Goal: Task Accomplishment & Management: Use online tool/utility

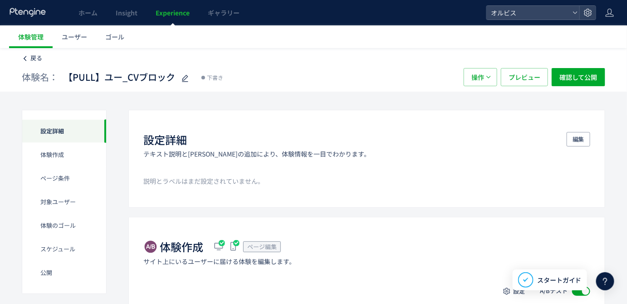
click at [33, 58] on span "戻る" at bounding box center [36, 58] width 12 height 9
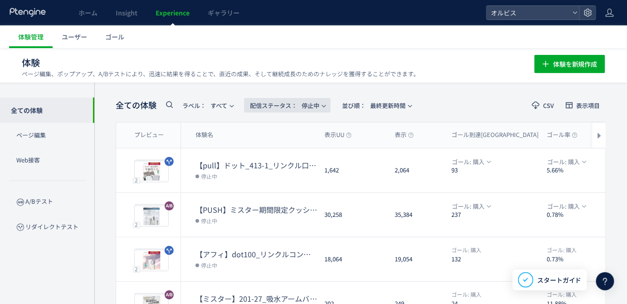
click at [271, 109] on span "配信ステータス​： 停止中" at bounding box center [284, 105] width 69 height 15
click at [290, 199] on li "下書き" at bounding box center [289, 196] width 37 height 16
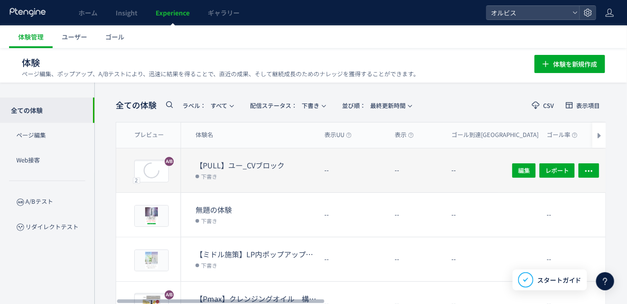
click at [246, 183] on dl "【PULL】ユー_CVブロック 下書き" at bounding box center [256, 176] width 122 height 32
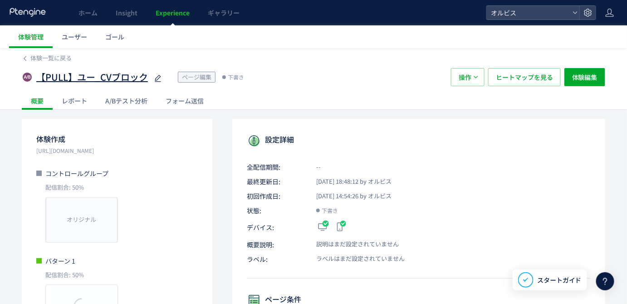
click at [153, 79] on icon at bounding box center [157, 78] width 11 height 11
click at [110, 76] on input "**********" at bounding box center [92, 77] width 113 height 18
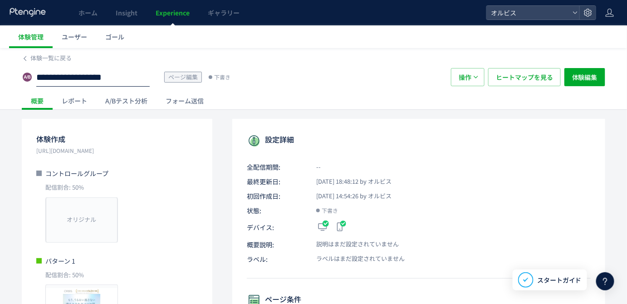
type input "**********"
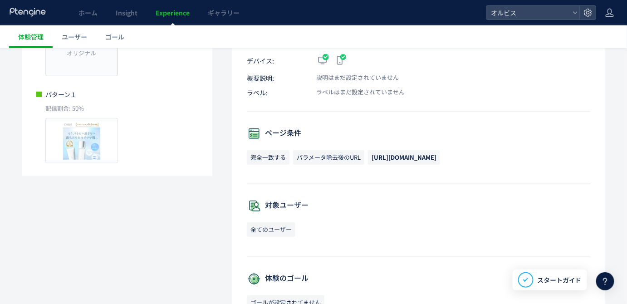
click at [386, 199] on p "対象ユーザー" at bounding box center [419, 206] width 344 height 15
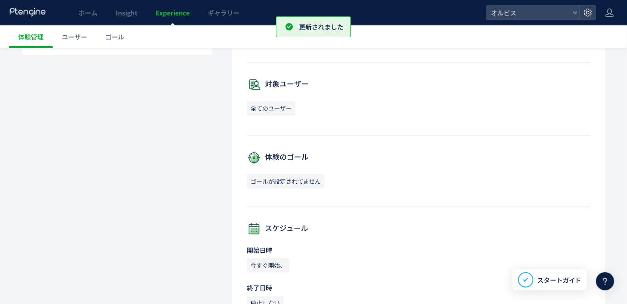
scroll to position [291, 0]
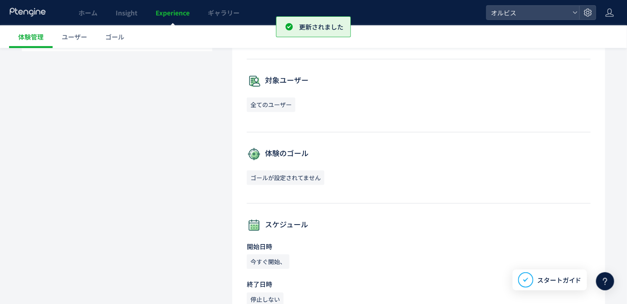
click at [282, 107] on span "全てのユーザー" at bounding box center [271, 104] width 49 height 15
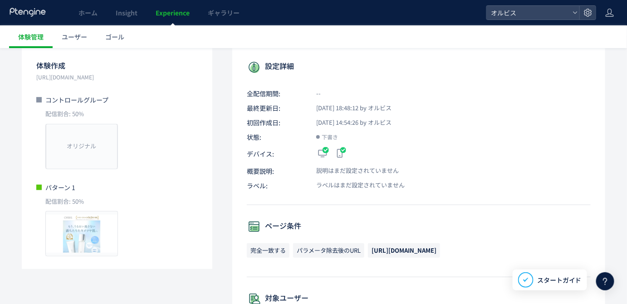
scroll to position [0, 0]
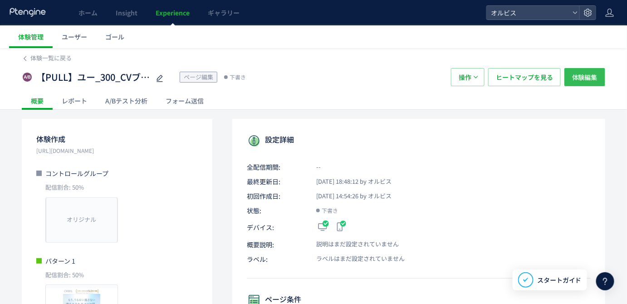
click at [587, 79] on span "体験編集" at bounding box center [584, 77] width 25 height 18
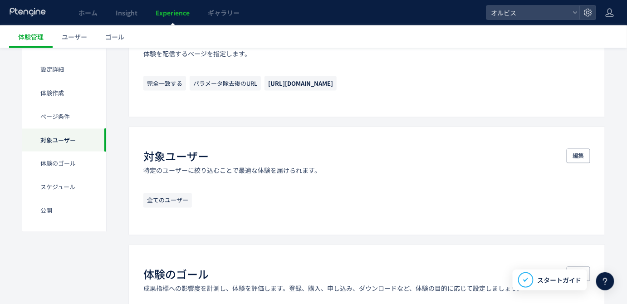
scroll to position [456, 0]
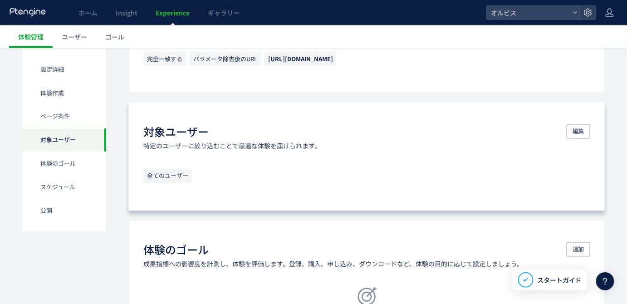
click at [165, 173] on span "全てのユーザー" at bounding box center [167, 176] width 49 height 15
drag, startPoint x: 261, startPoint y: 164, endPoint x: 389, endPoint y: 145, distance: 129.3
click at [312, 156] on div "対象ユーザー 特定のユーザーに絞り込むことで最適な体験を届けられます。 編集 全てのユーザー" at bounding box center [366, 156] width 477 height 109
click at [582, 126] on span "編集" at bounding box center [578, 131] width 12 height 15
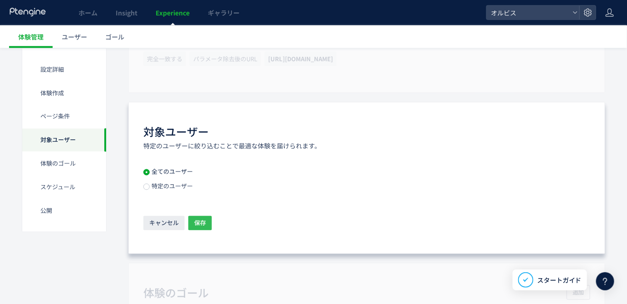
click at [202, 218] on span "保存" at bounding box center [200, 223] width 12 height 15
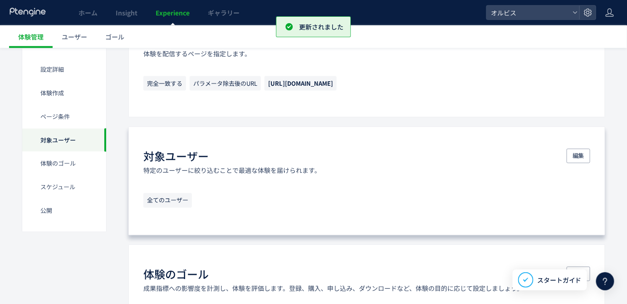
scroll to position [556, 0]
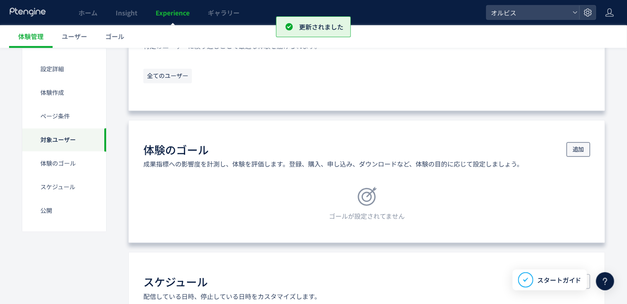
click at [586, 146] on button "追加" at bounding box center [578, 149] width 24 height 15
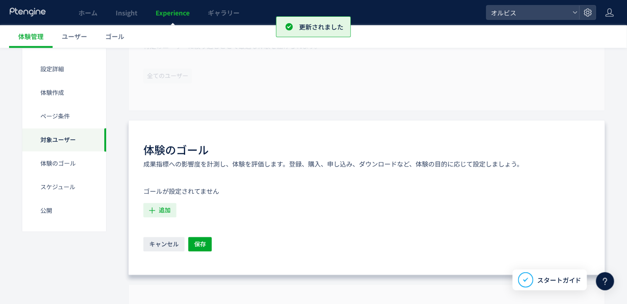
click at [153, 213] on icon "button" at bounding box center [152, 211] width 10 height 10
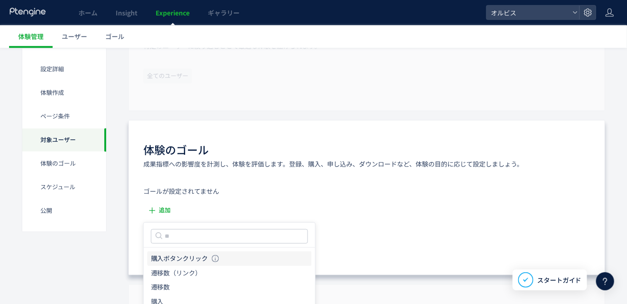
click at [176, 256] on icon "購入ボタンクリック" at bounding box center [179, 258] width 57 height 9
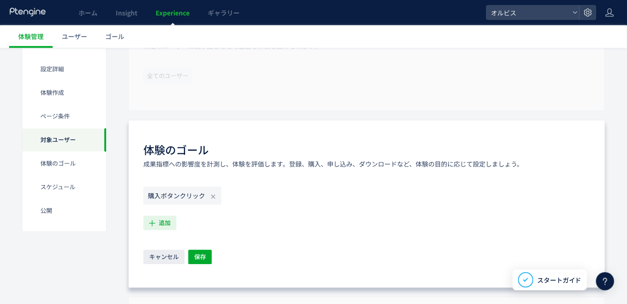
click at [161, 223] on span "追加" at bounding box center [165, 223] width 12 height 15
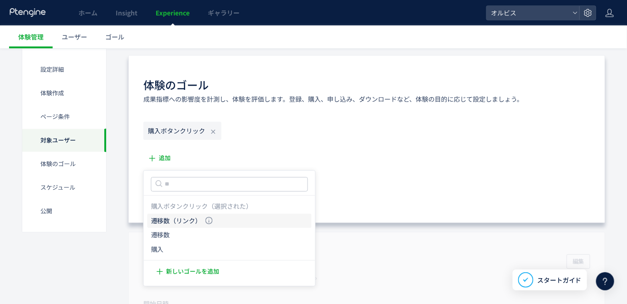
scroll to position [638, 0]
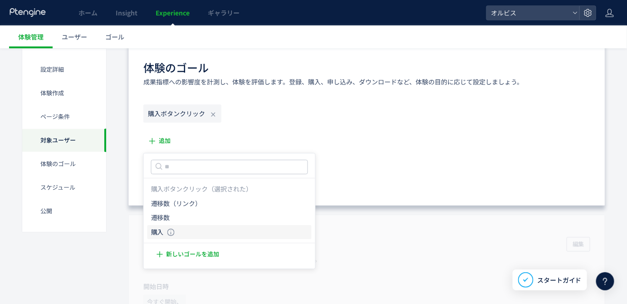
click at [176, 234] on li "購入 購入 条件： 元のページページorder/thanksに 含むページに訪問した場合" at bounding box center [229, 232] width 164 height 15
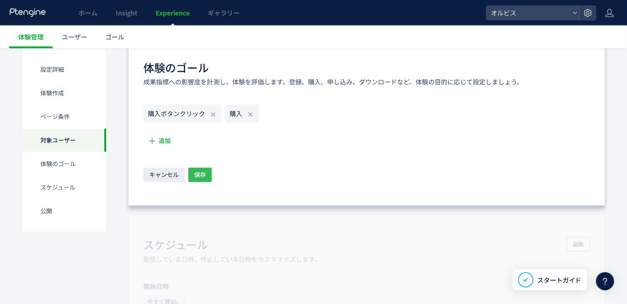
click at [204, 174] on span "保存" at bounding box center [200, 174] width 12 height 15
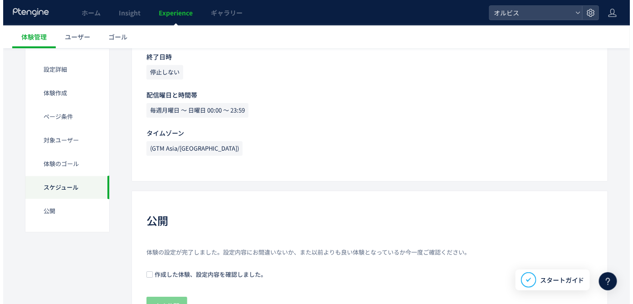
scroll to position [905, 0]
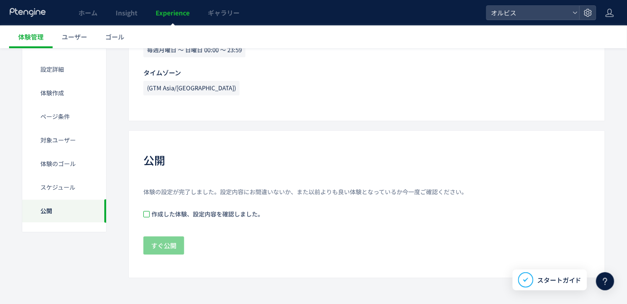
click at [149, 214] on span at bounding box center [146, 214] width 6 height 6
click at [157, 240] on span "すぐ公開" at bounding box center [163, 245] width 25 height 18
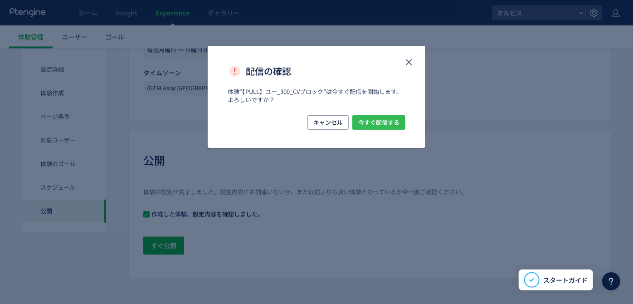
click at [363, 122] on span "今すぐ配信する" at bounding box center [378, 122] width 41 height 15
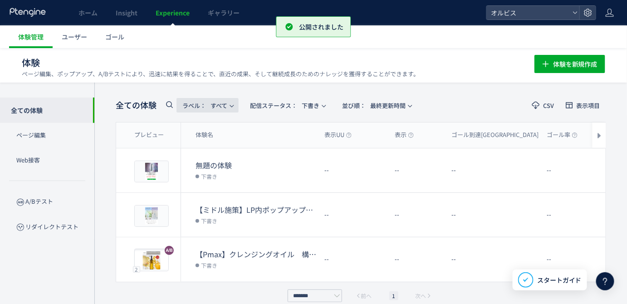
click at [229, 102] on button "ラベル： すべて" at bounding box center [207, 105] width 62 height 15
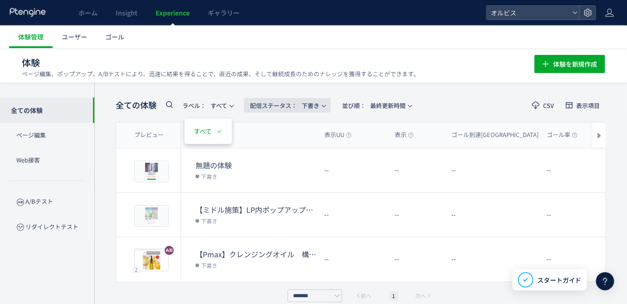
click at [338, 113] on div "全ての体験 ラベル： すべて 配信ステータス​： 下書き 並び順： 最終更新時間" at bounding box center [266, 105] width 301 height 19
click at [323, 107] on button "配信ステータス​： 下書き" at bounding box center [287, 105] width 87 height 15
click at [290, 144] on li "配信中" at bounding box center [289, 147] width 37 height 16
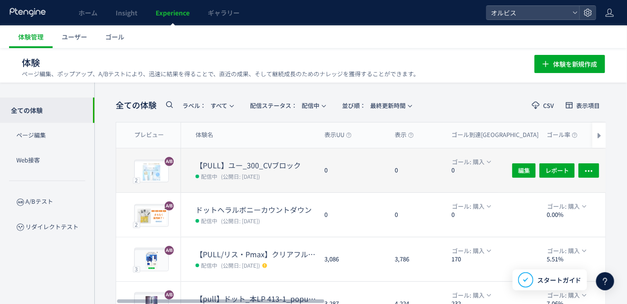
click at [261, 154] on div "【PULL】ユー_300_CVブロック 配信中 (公開日: [DATE])" at bounding box center [249, 170] width 136 height 44
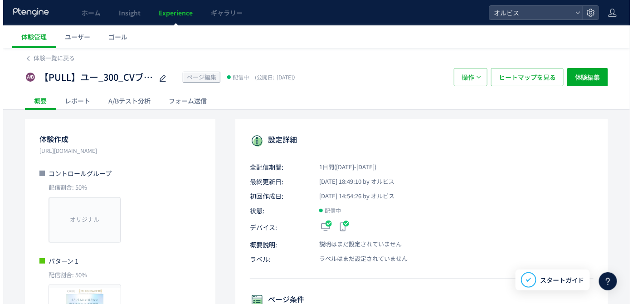
scroll to position [56, 0]
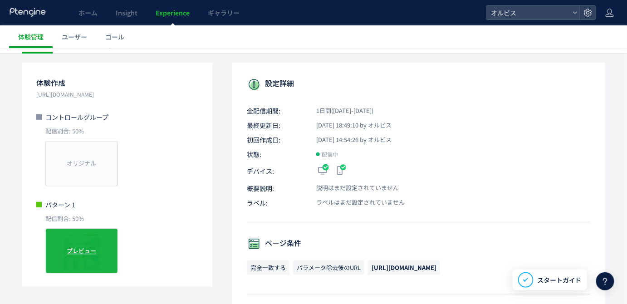
click at [78, 243] on div "プレビュー" at bounding box center [81, 250] width 73 height 45
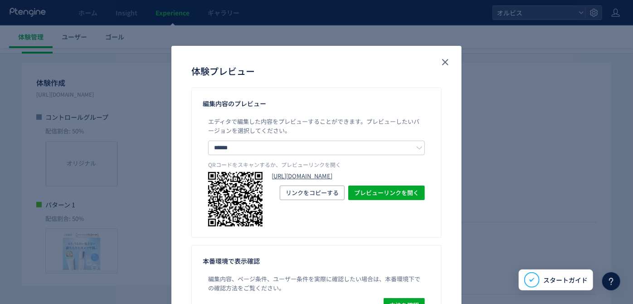
click at [283, 180] on link "[URL][DOMAIN_NAME]" at bounding box center [348, 176] width 153 height 9
